Goal: Go to known website: Access a specific website the user already knows

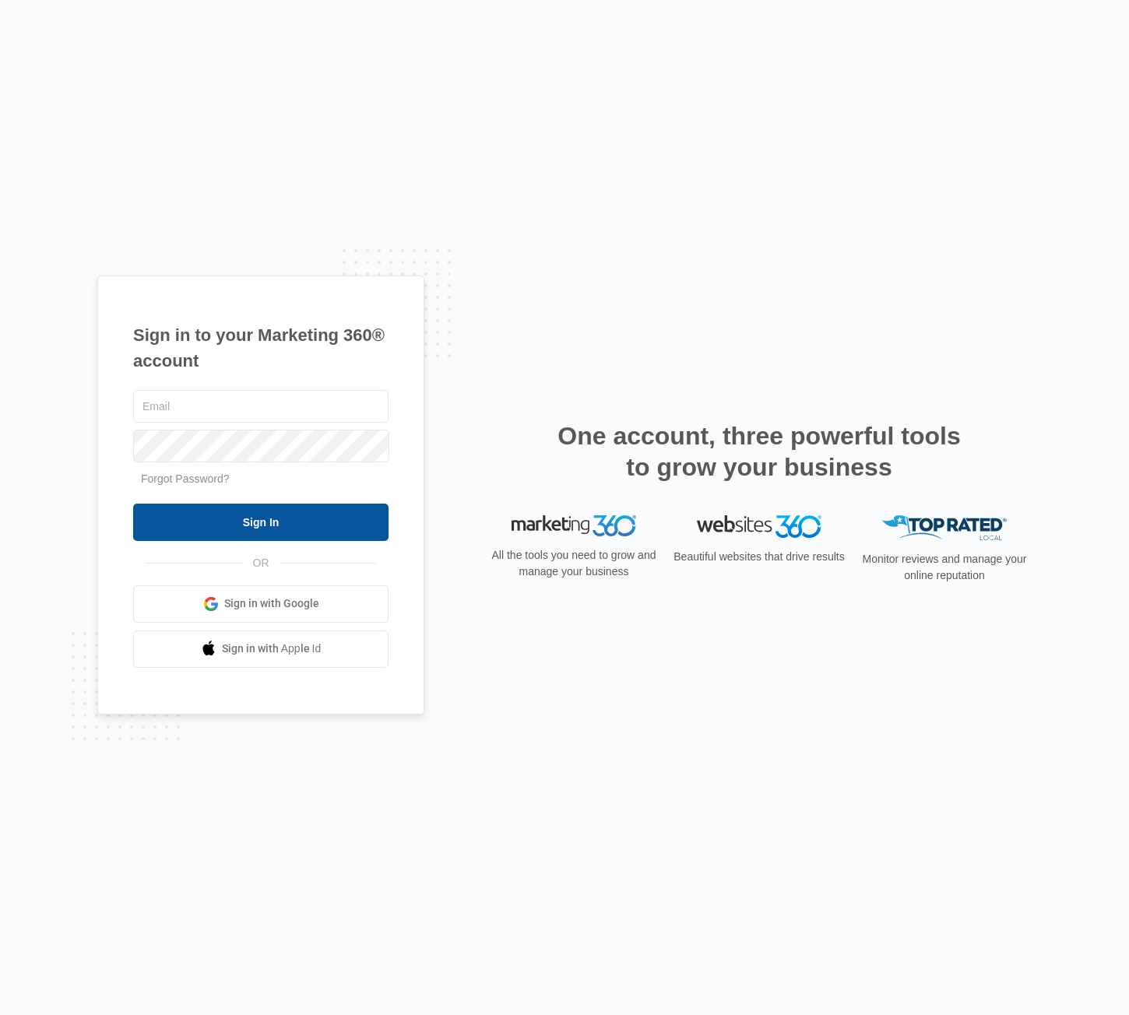
click at [288, 521] on input "Sign In" at bounding box center [260, 522] width 255 height 37
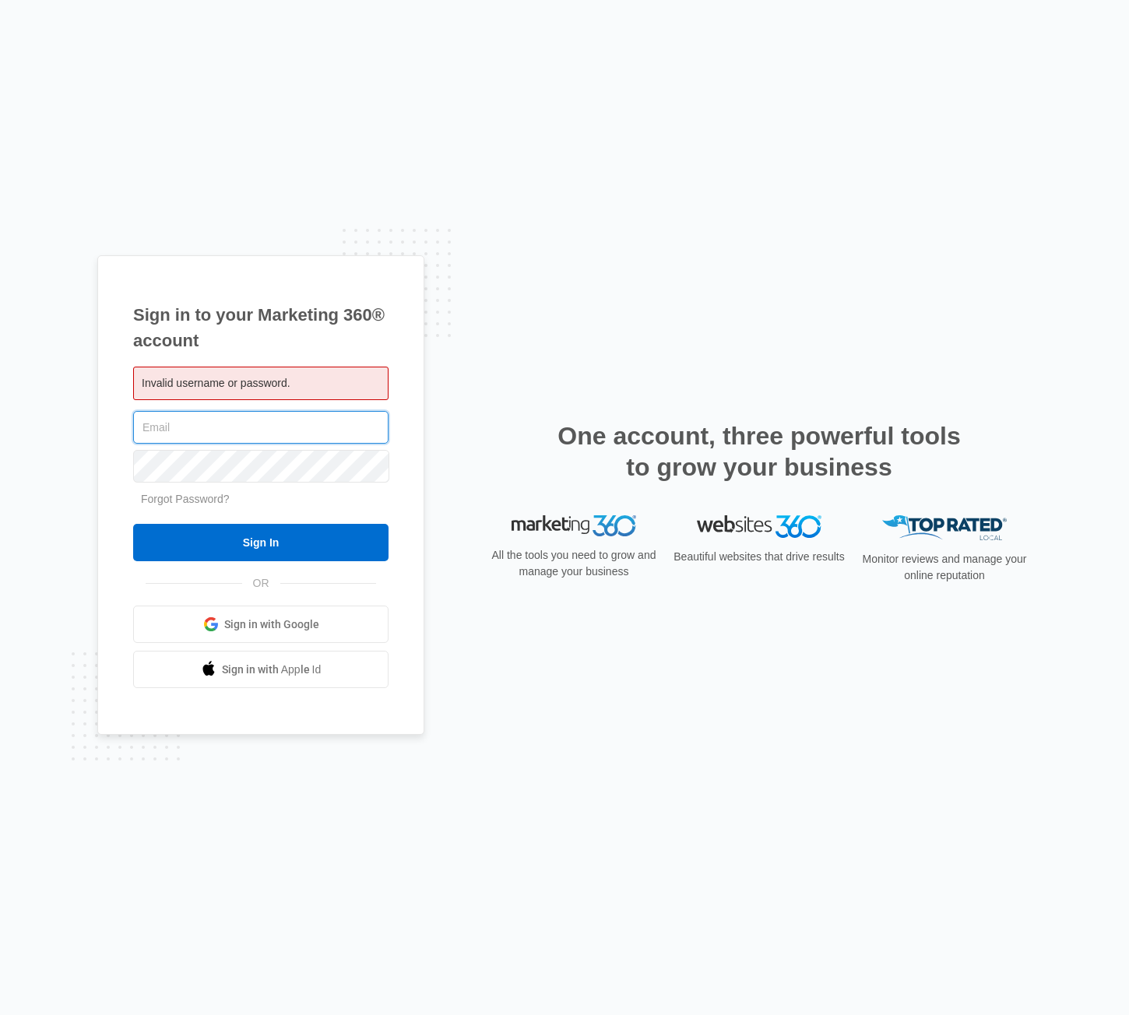
click at [230, 435] on input "text" at bounding box center [260, 427] width 255 height 33
type input "[PERSON_NAME][EMAIL_ADDRESS][PERSON_NAME][DOMAIN_NAME]"
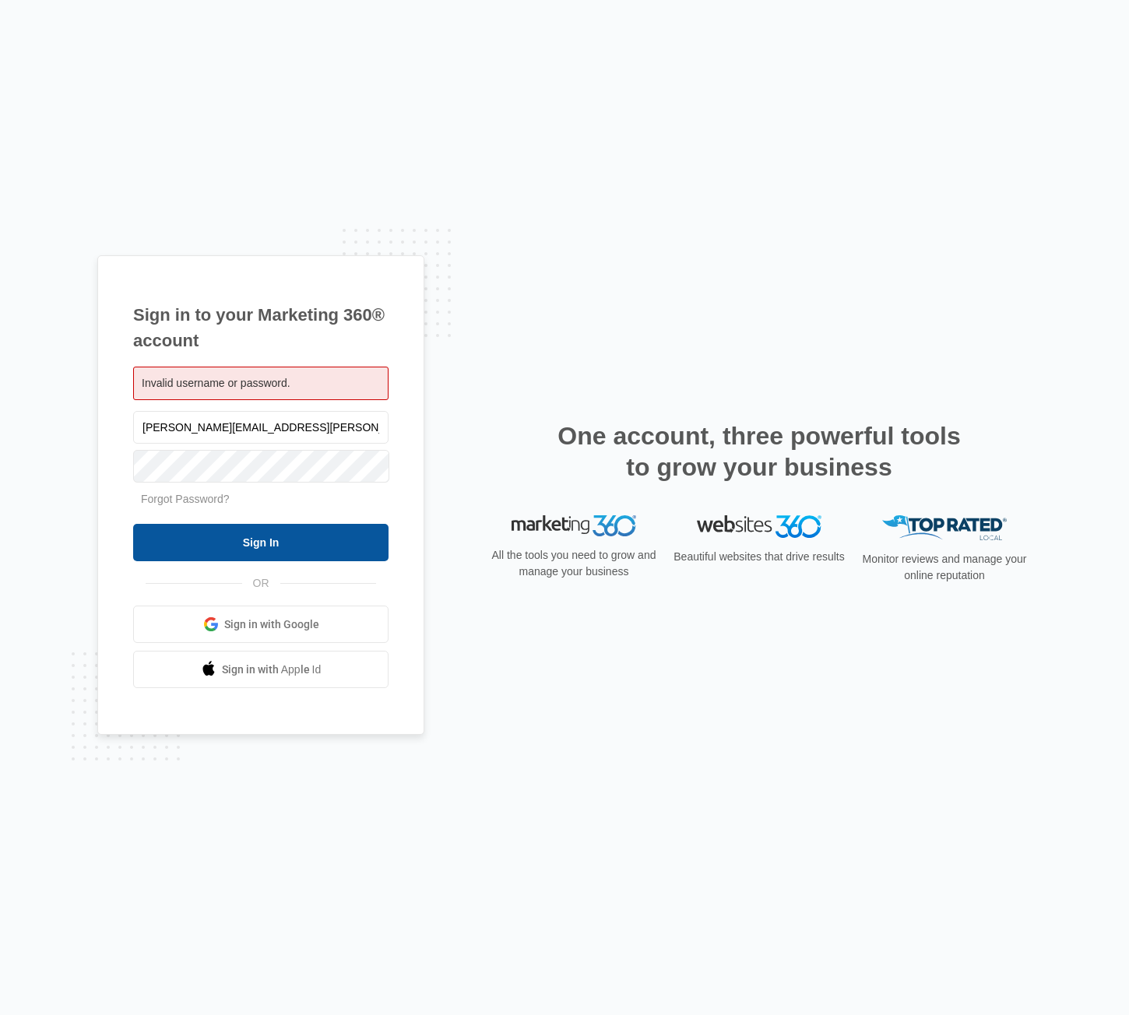
click at [262, 541] on input "Sign In" at bounding box center [260, 542] width 255 height 37
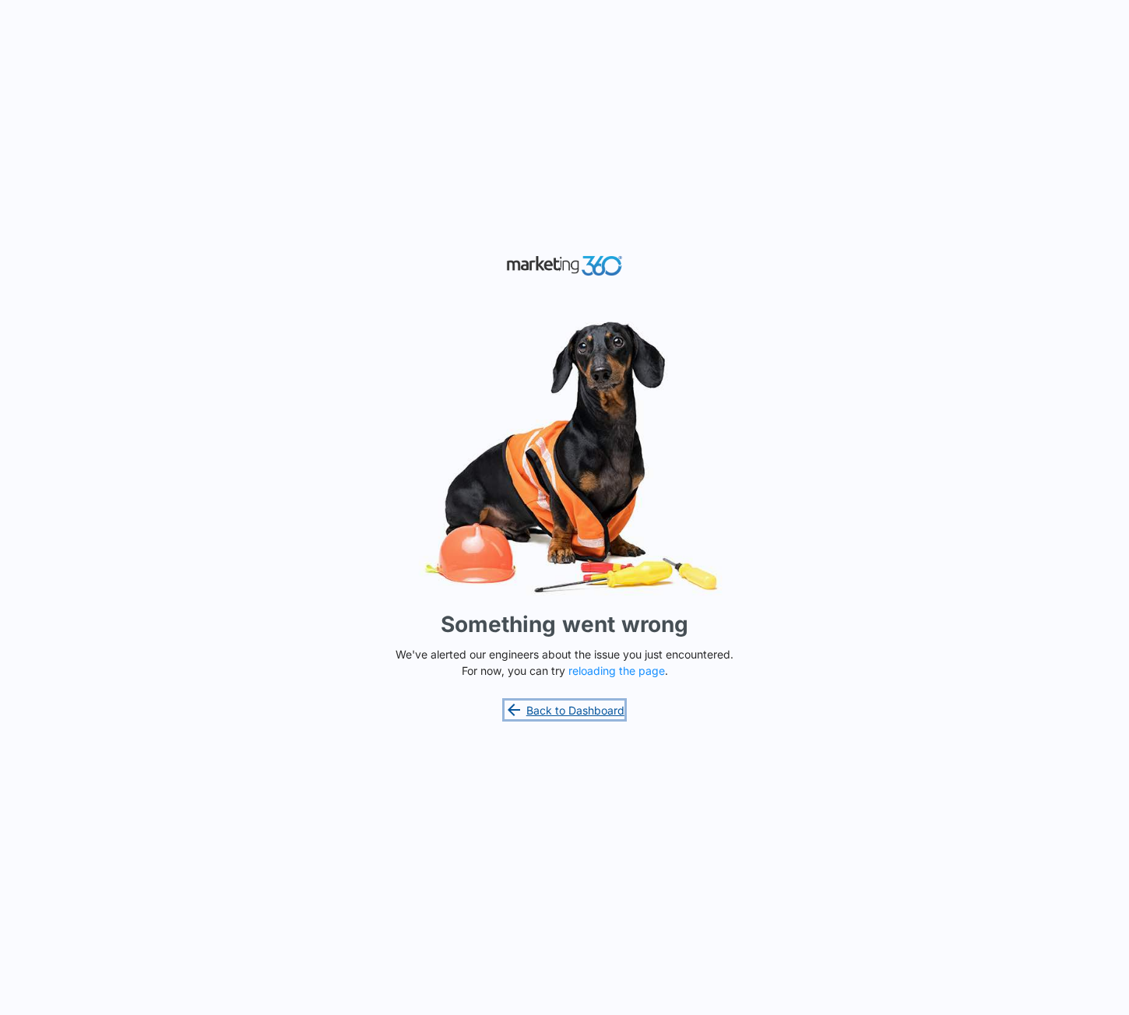
click at [568, 702] on link "Back to Dashboard" at bounding box center [564, 710] width 120 height 19
